Goal: Task Accomplishment & Management: Use online tool/utility

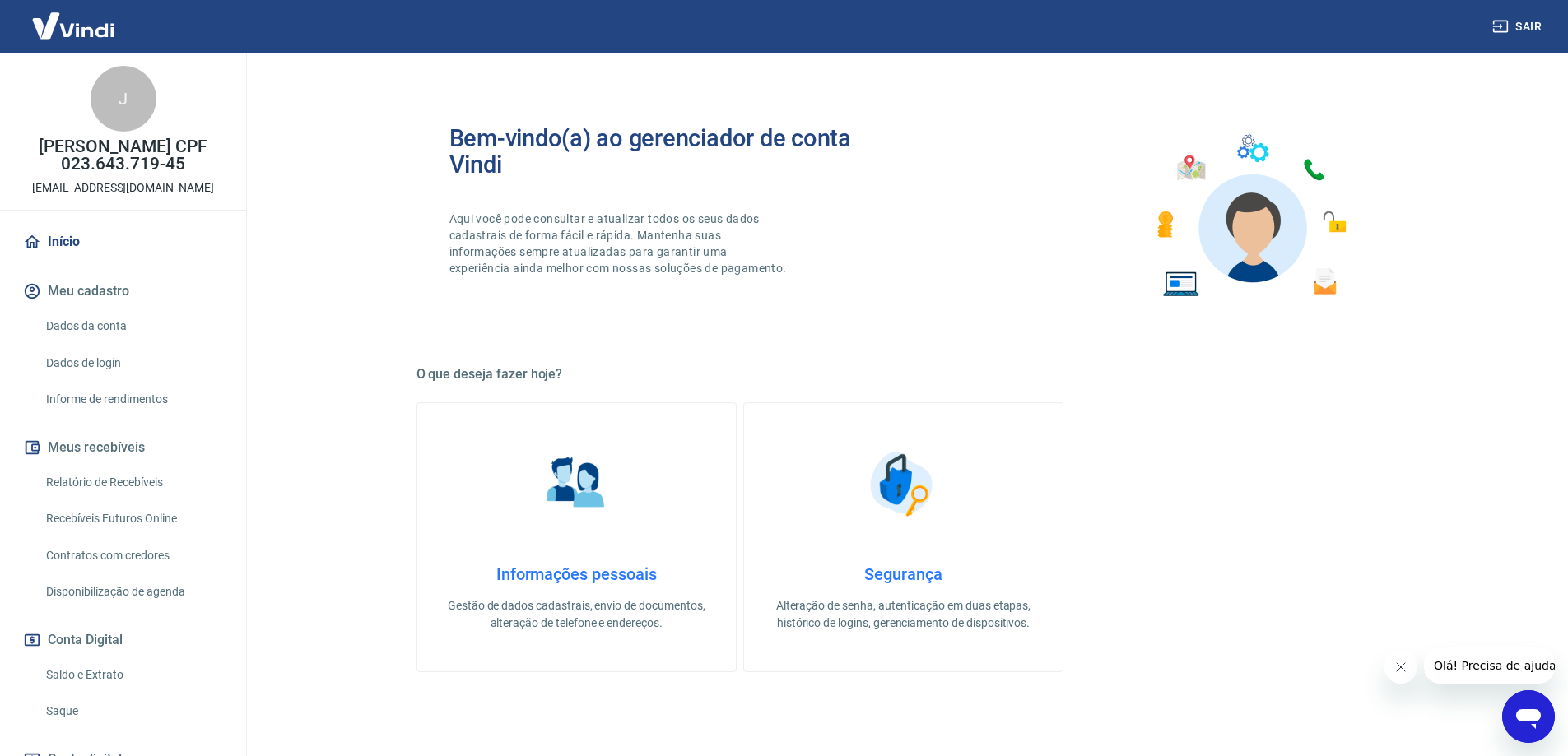
click at [81, 707] on link "Saque" at bounding box center [132, 711] width 186 height 34
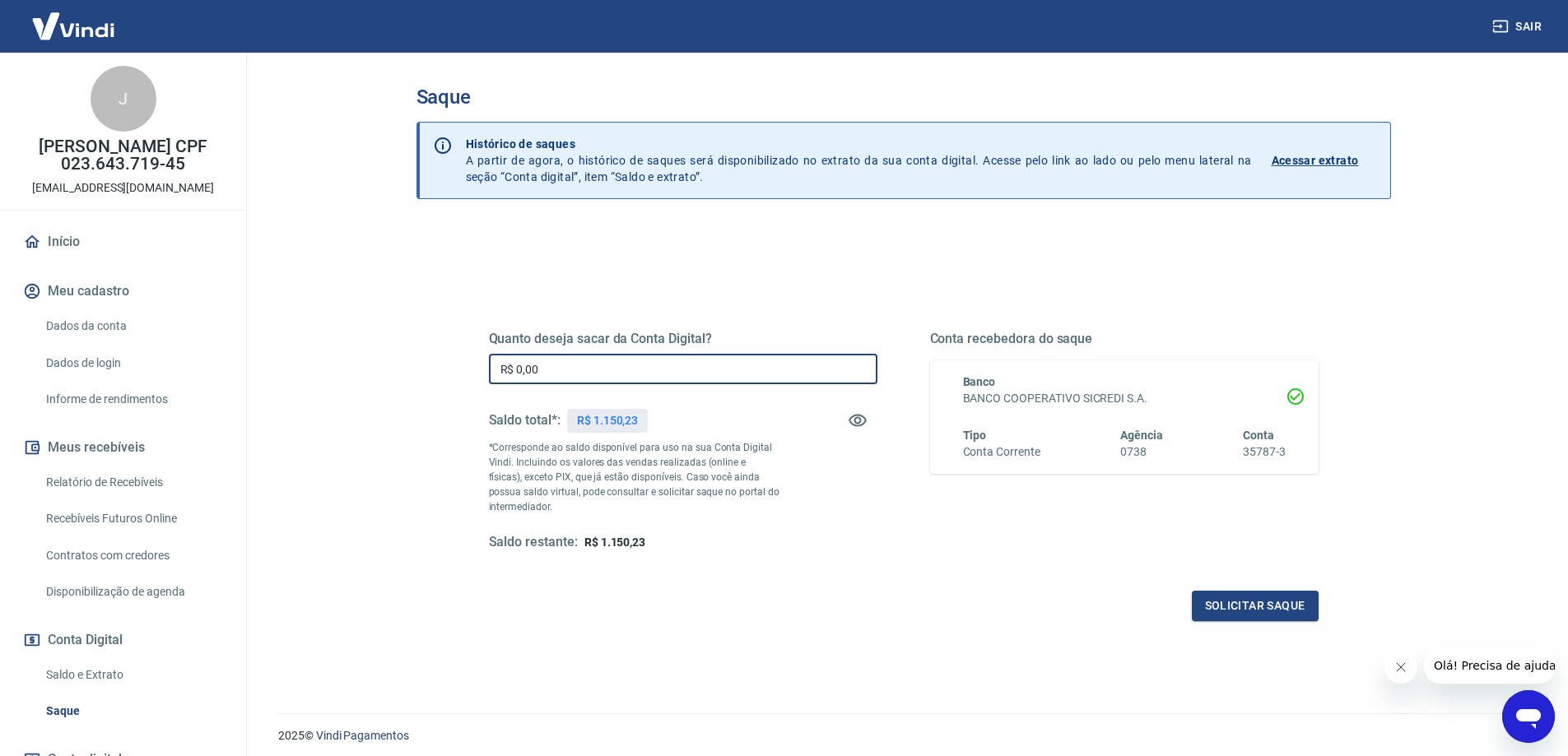
click at [548, 372] on input "R$ 0,00" at bounding box center [682, 368] width 389 height 30
type input "R$ 1.150,23"
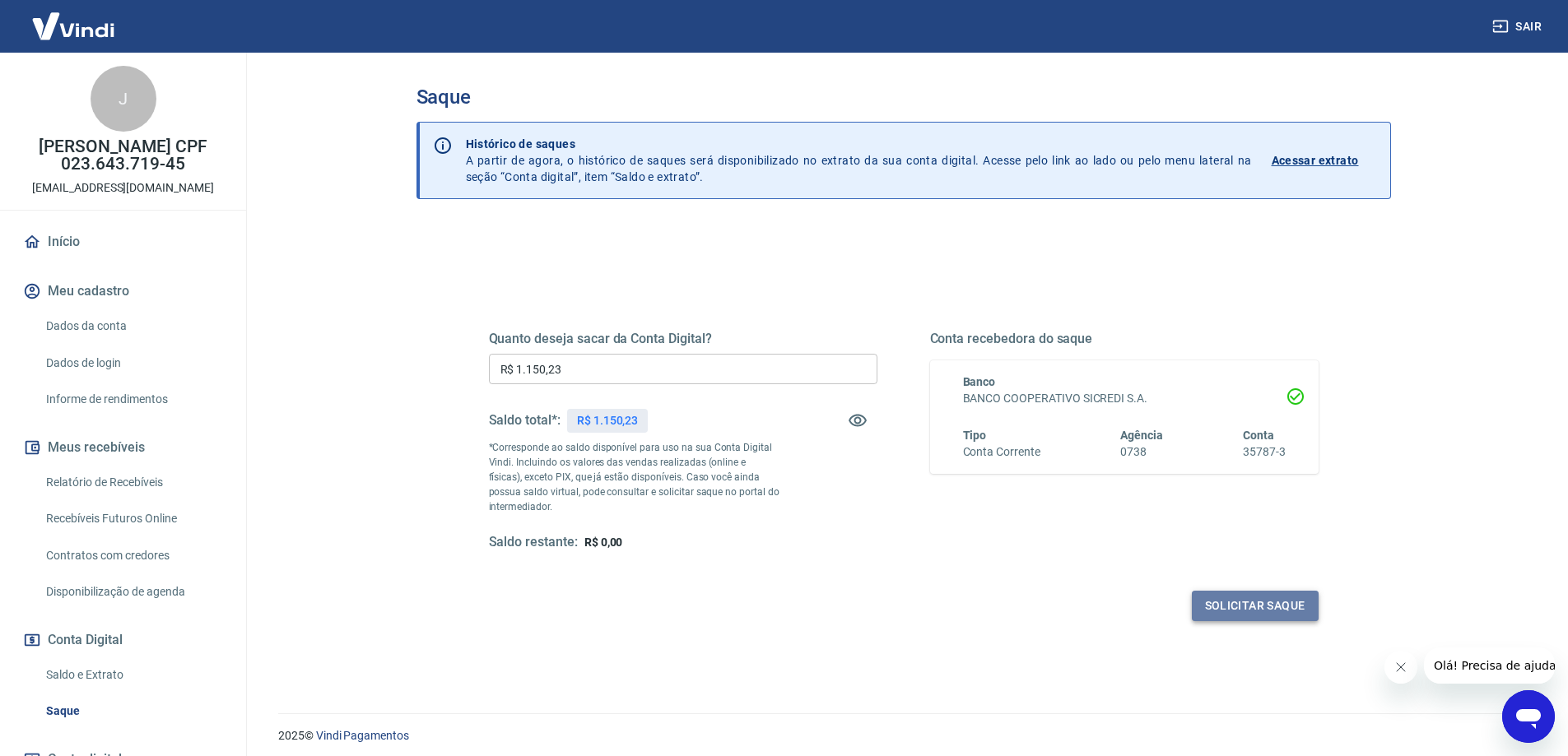
click at [1270, 611] on button "Solicitar saque" at bounding box center [1255, 605] width 127 height 30
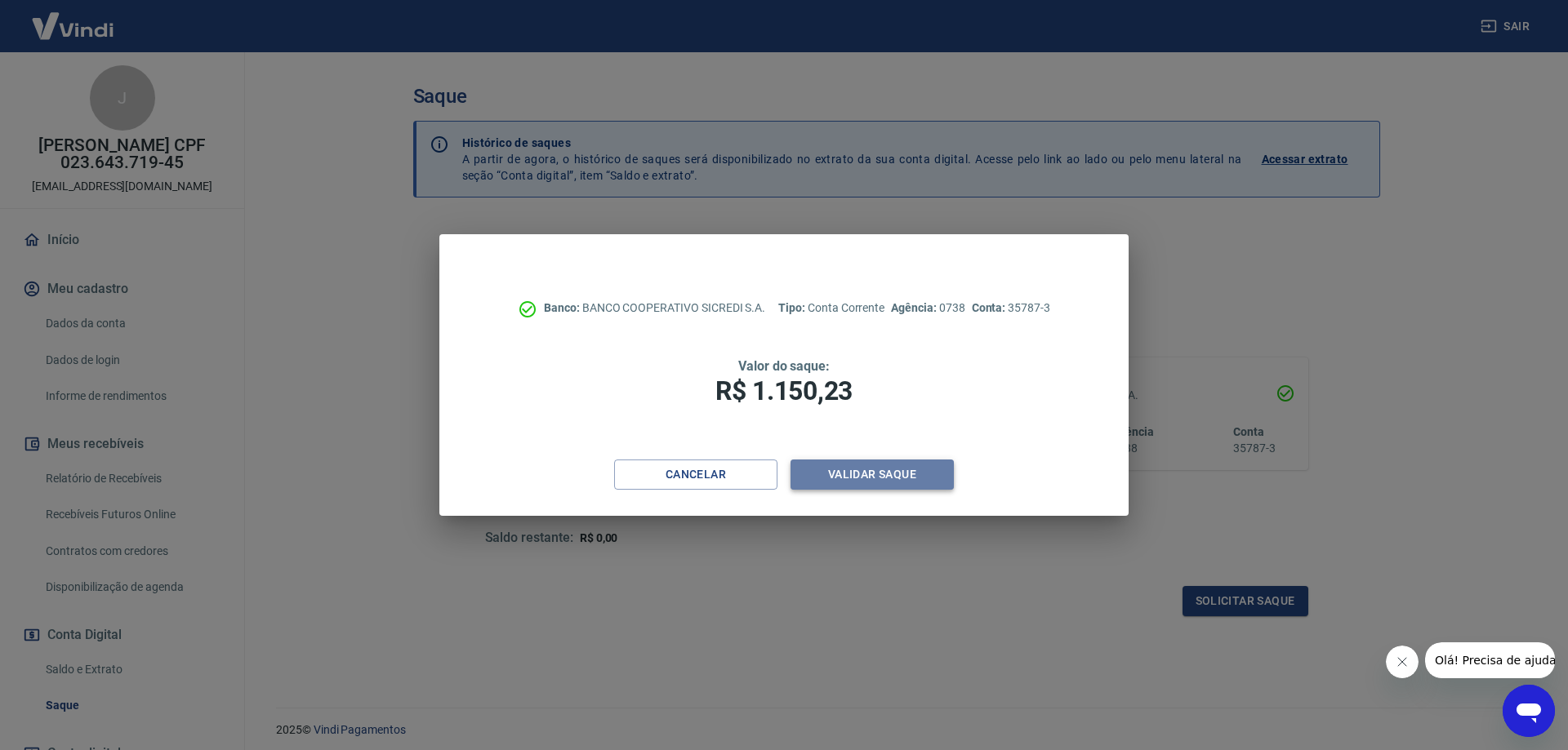
click at [853, 480] on button "Validar saque" at bounding box center [872, 474] width 163 height 30
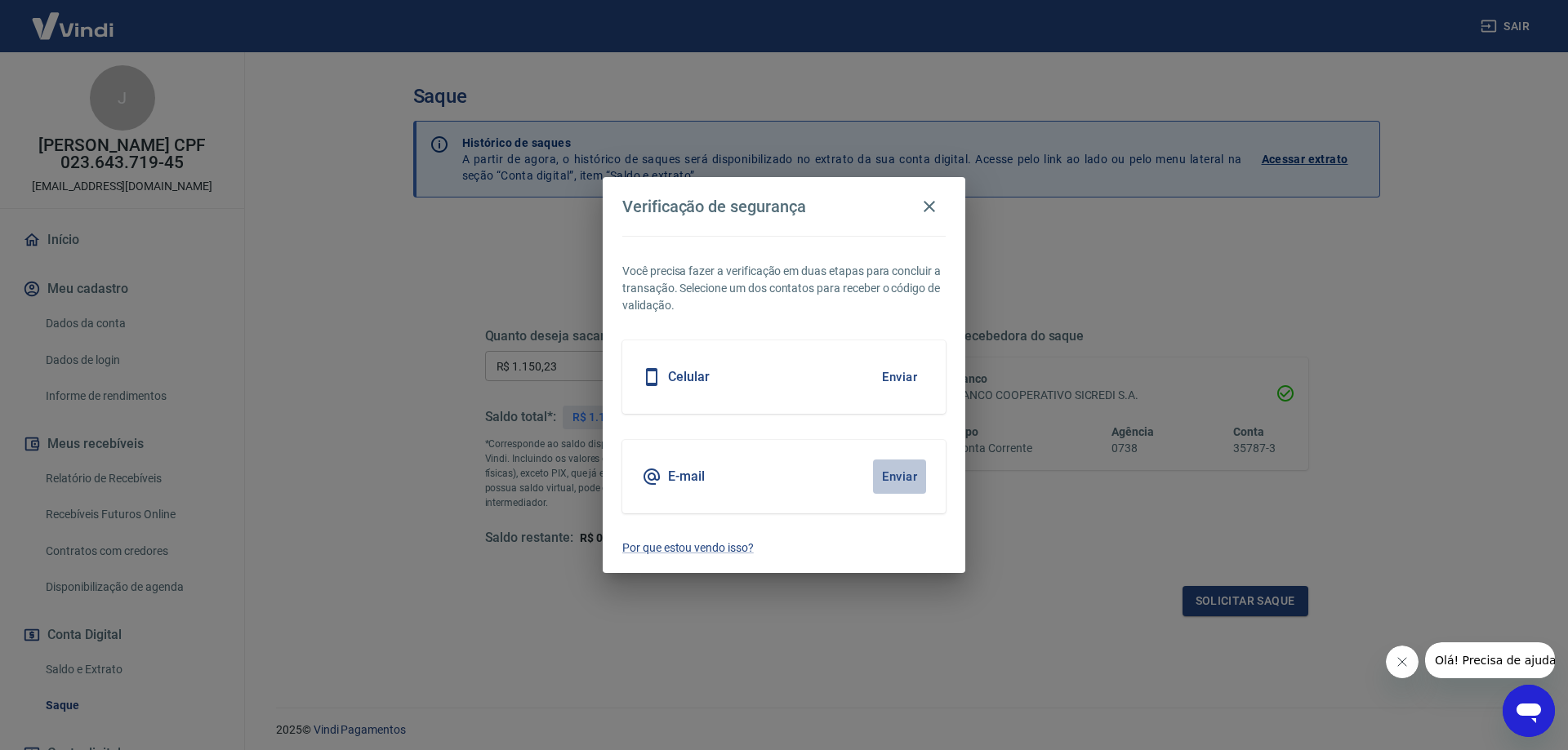
click at [893, 475] on button "Enviar" at bounding box center [900, 477] width 53 height 35
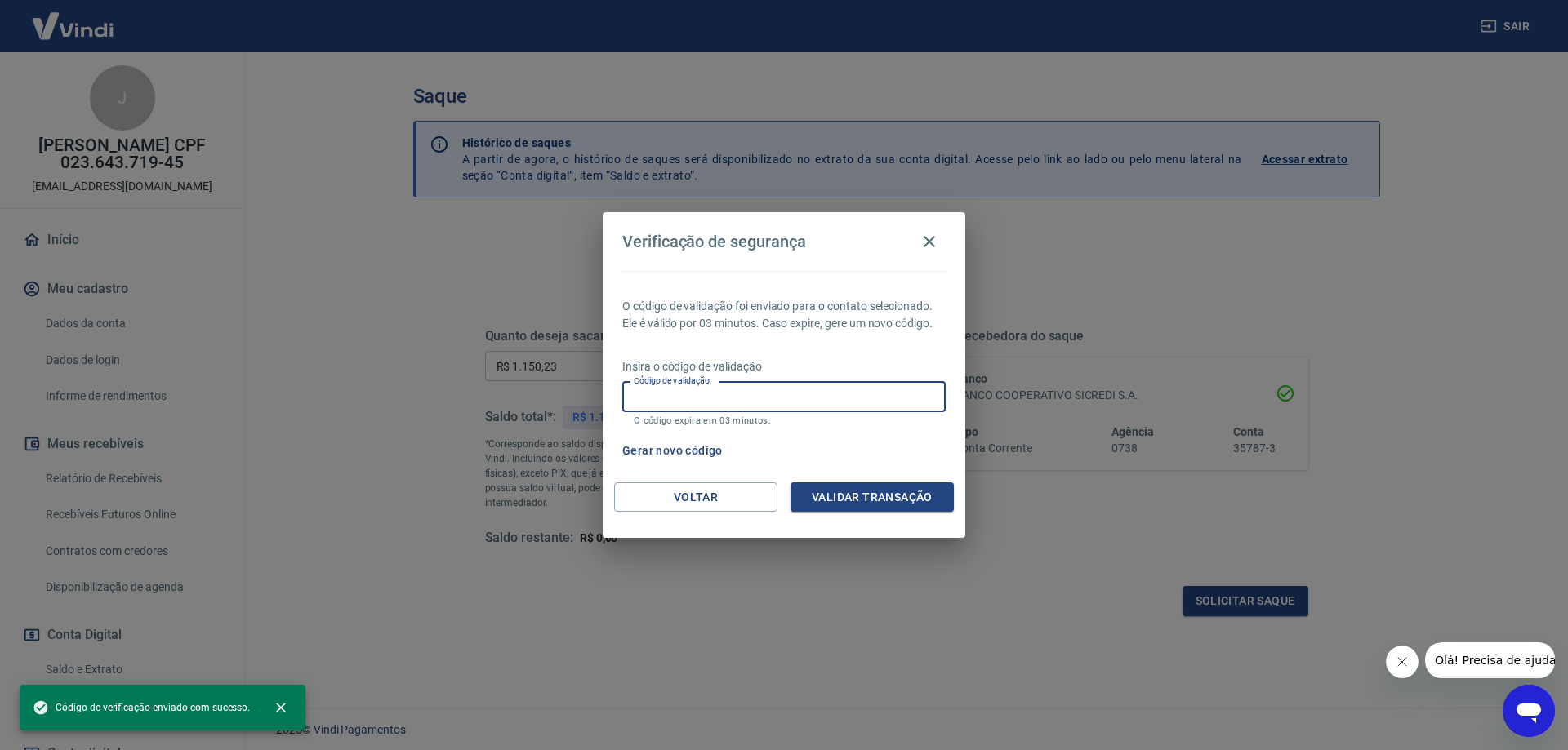
click at [734, 393] on input "Código de validação" at bounding box center [784, 396] width 324 height 30
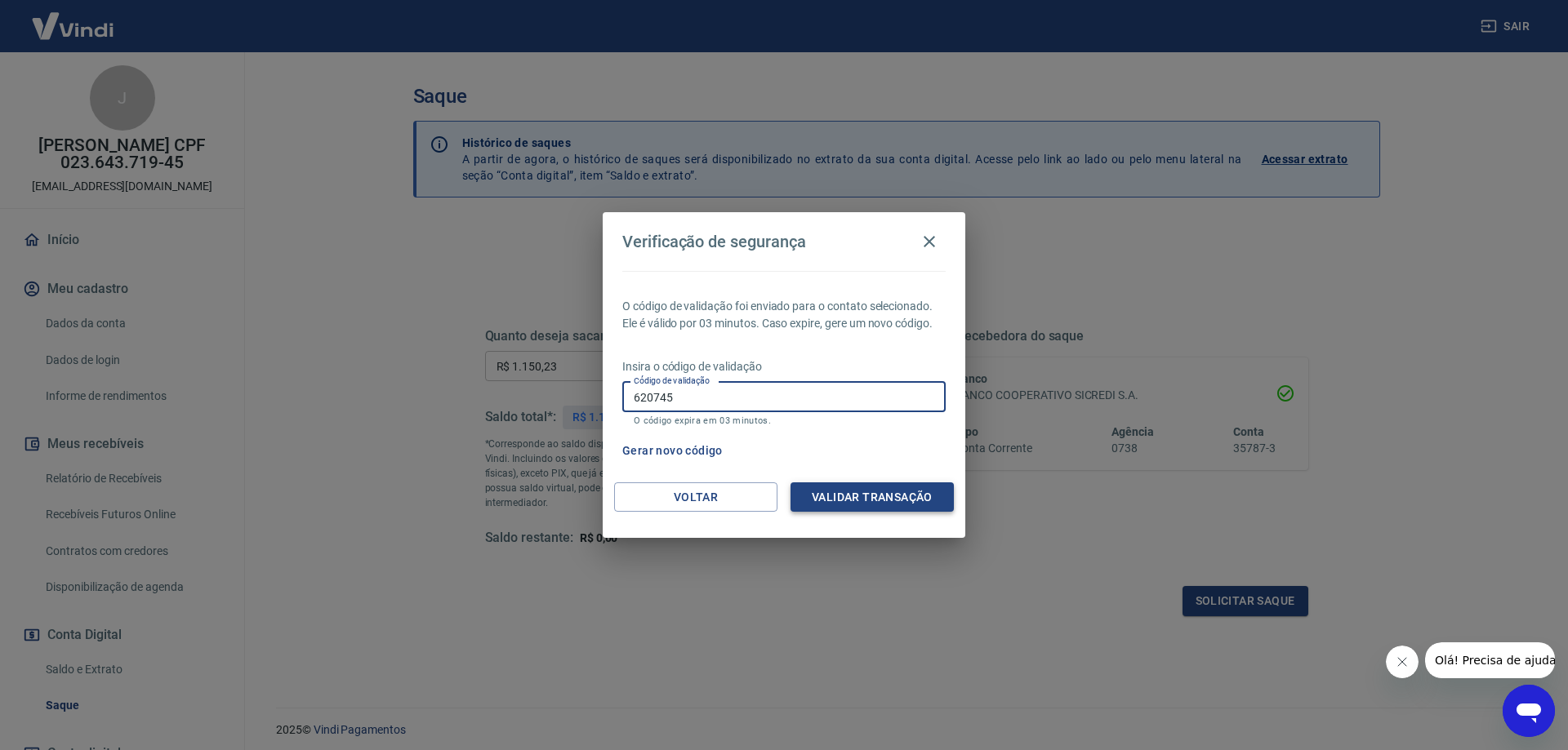
type input "620745"
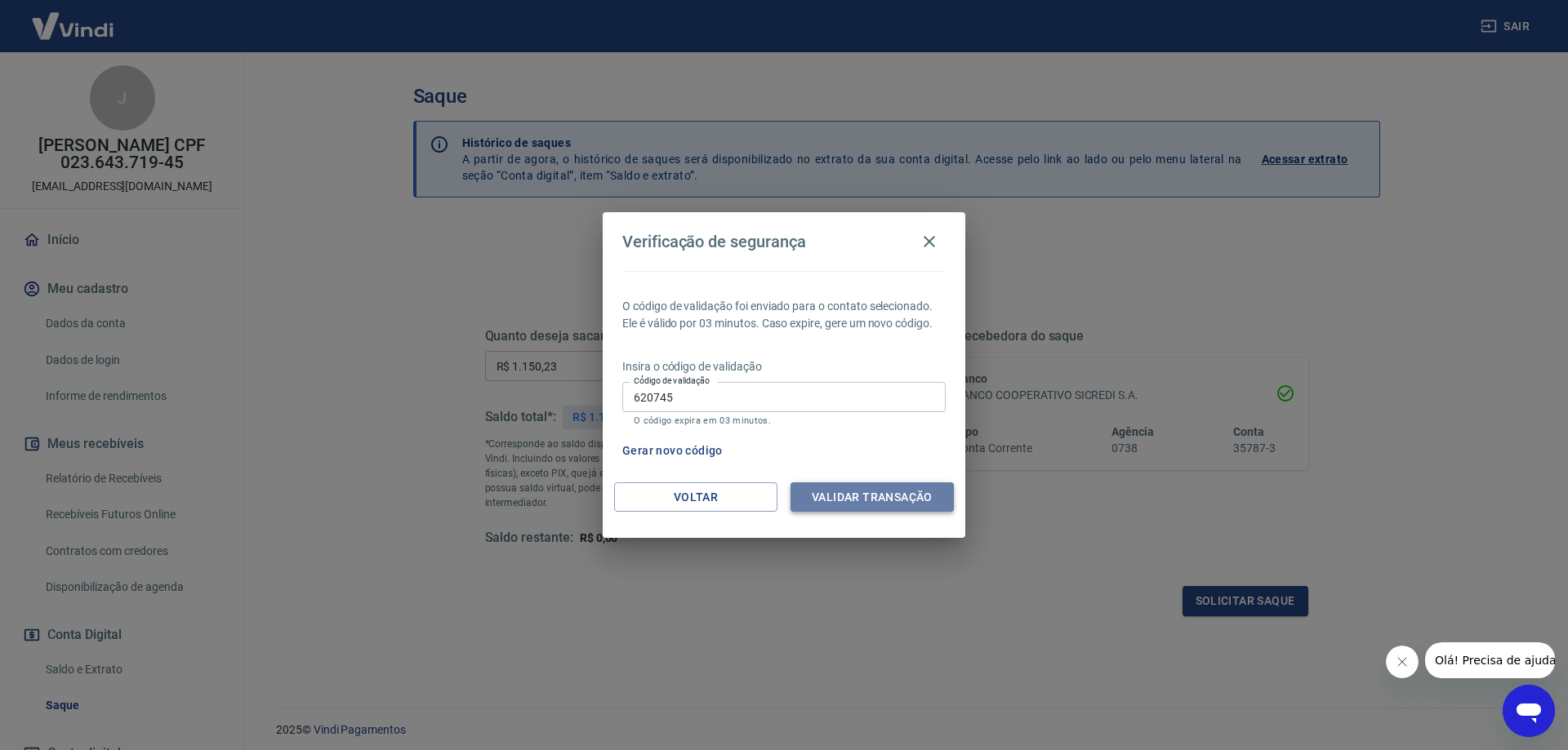
click at [882, 495] on button "Validar transação" at bounding box center [872, 497] width 163 height 30
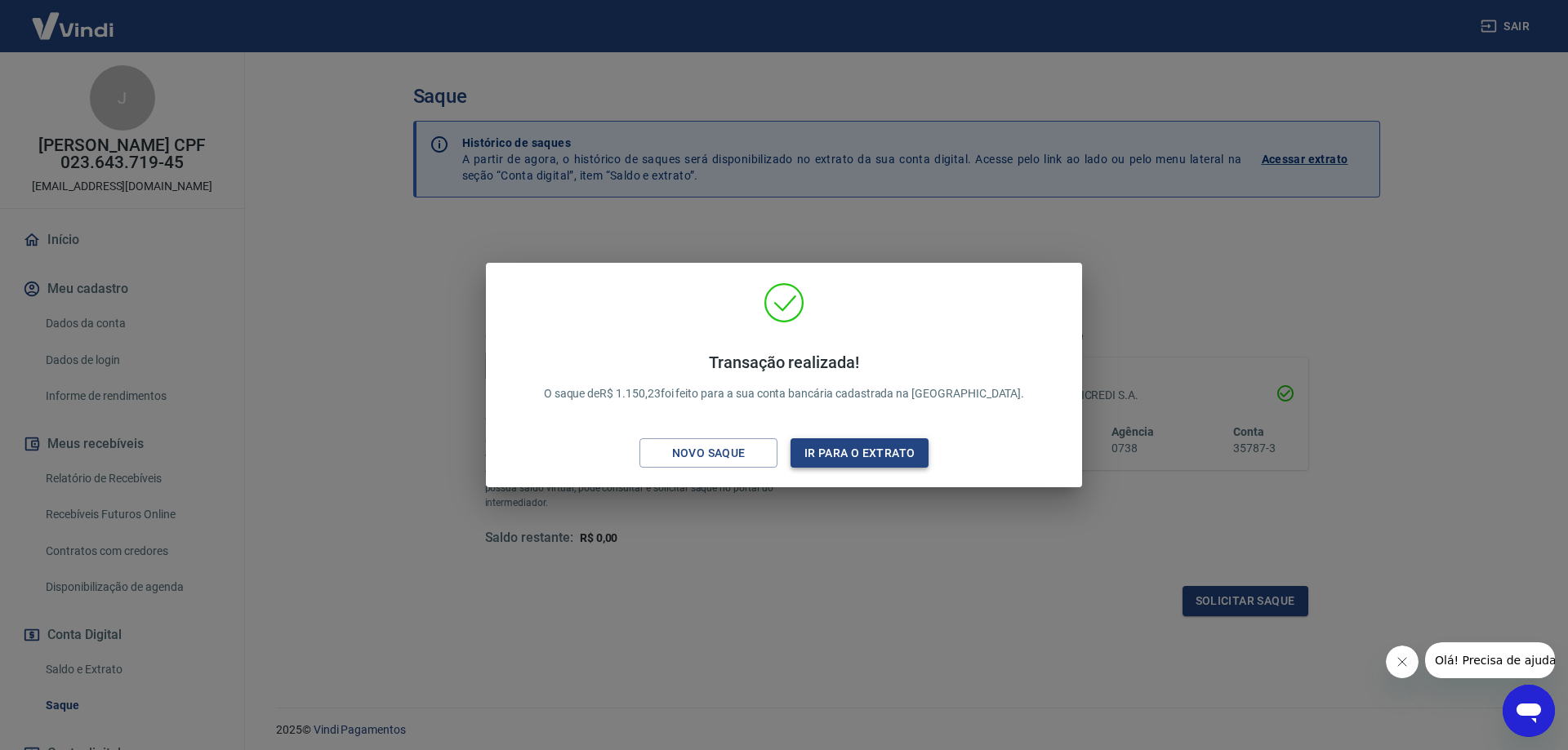
click at [851, 457] on button "Ir para o extrato" at bounding box center [859, 453] width 138 height 30
